Goal: Information Seeking & Learning: Learn about a topic

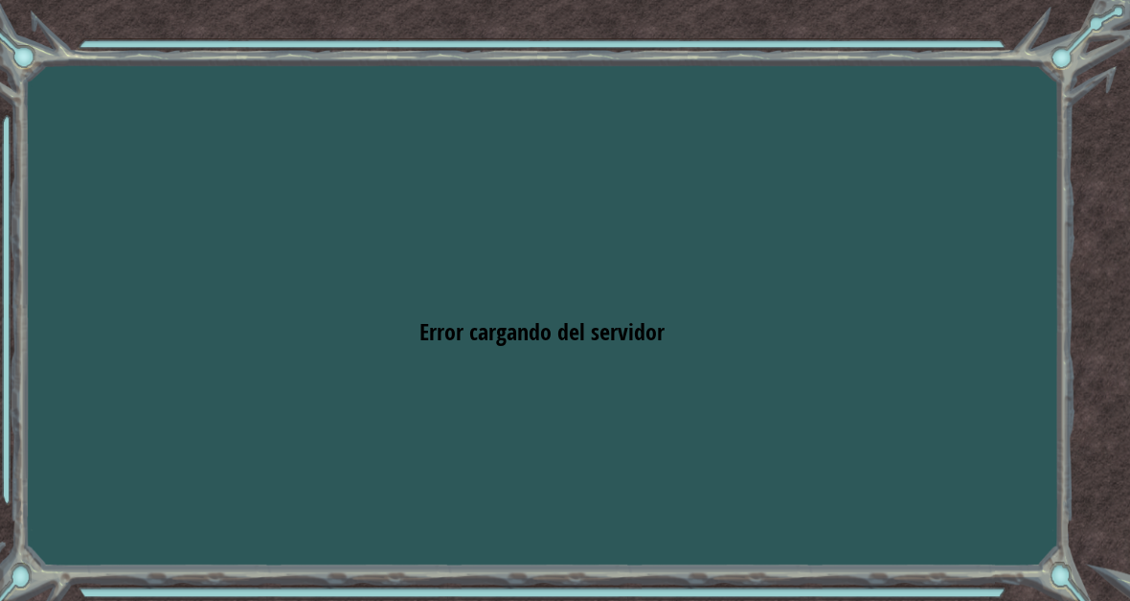
click at [1032, 302] on div "Goals Error cargando del servidor Deberás unirte a un curso para jugar a este n…" at bounding box center [565, 300] width 1130 height 601
click at [1047, 302] on div "Goals Error cargando del servidor Deberás unirte a un curso para jugar a este n…" at bounding box center [565, 300] width 1130 height 601
click at [1012, 557] on div "Goals Error cargando del servidor Deberás unirte a un curso para jugar a este n…" at bounding box center [565, 300] width 1130 height 601
click at [1036, 442] on div "Goals Error cargando del servidor Deberás unirte a un curso para jugar a este n…" at bounding box center [565, 300] width 1130 height 601
click at [1066, 405] on div "Goals Error cargando del servidor Deberás unirte a un curso para jugar a este n…" at bounding box center [565, 300] width 1130 height 601
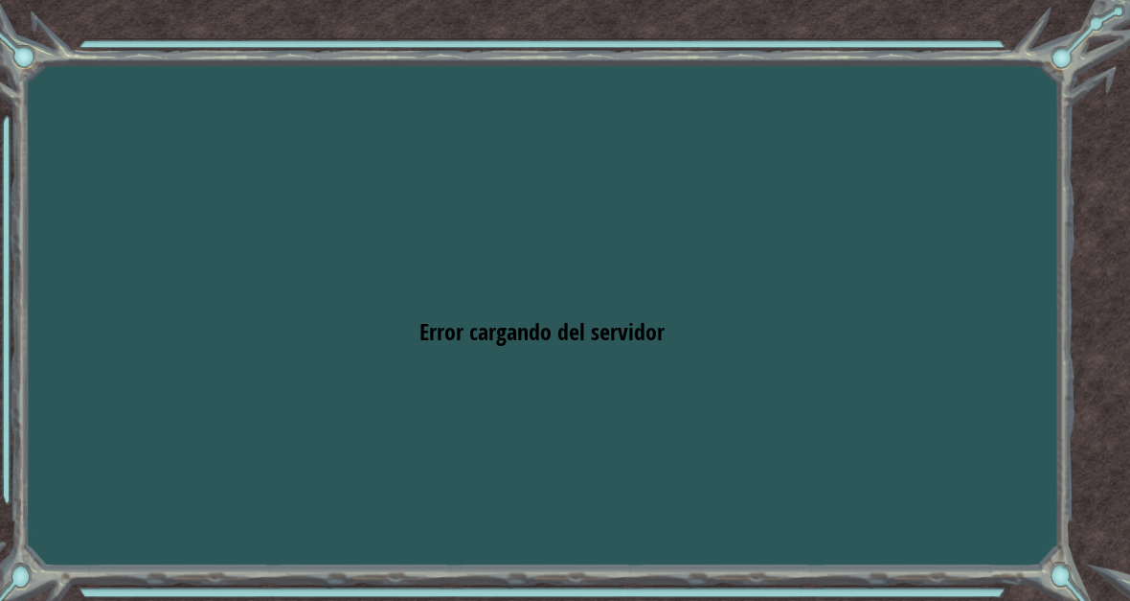
click at [1090, 584] on div "Goals Error cargando del servidor Deberás unirte a un curso para jugar a este n…" at bounding box center [565, 300] width 1130 height 601
click at [639, 399] on div "Goals Error cargando del servidor Deberás unirte a un curso para jugar a este n…" at bounding box center [565, 300] width 1130 height 601
